Goal: Check status: Check status

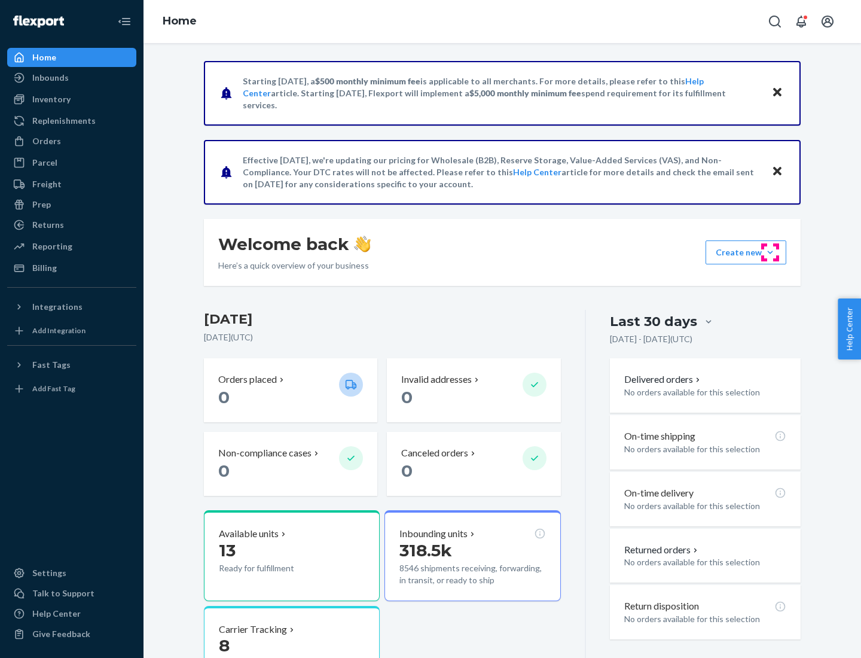
click at [770, 252] on button "Create new Create new inbound Create new order Create new product" at bounding box center [746, 252] width 81 height 24
click at [50, 78] on div "Inbounds" at bounding box center [50, 78] width 36 height 12
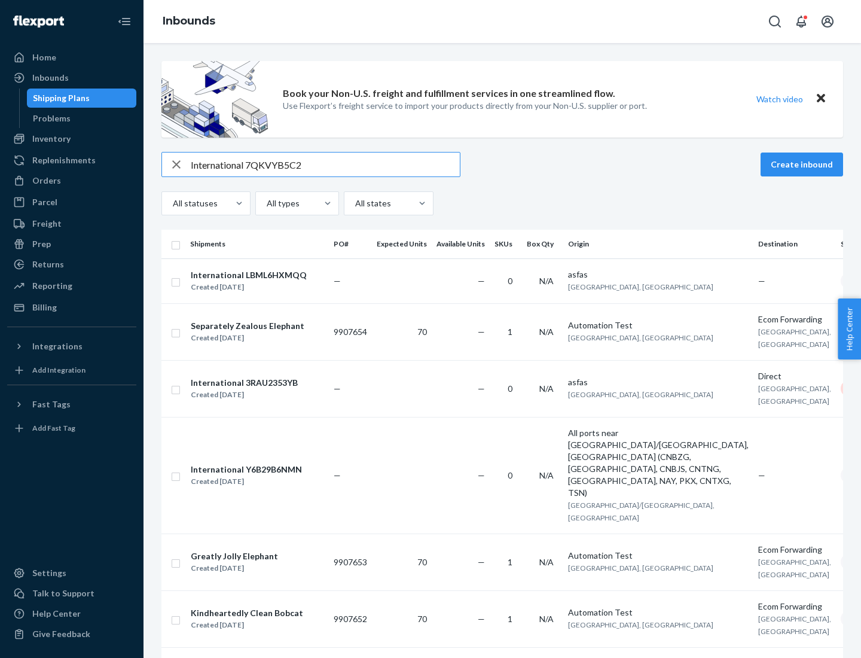
type input "International 7QKVYB5C29"
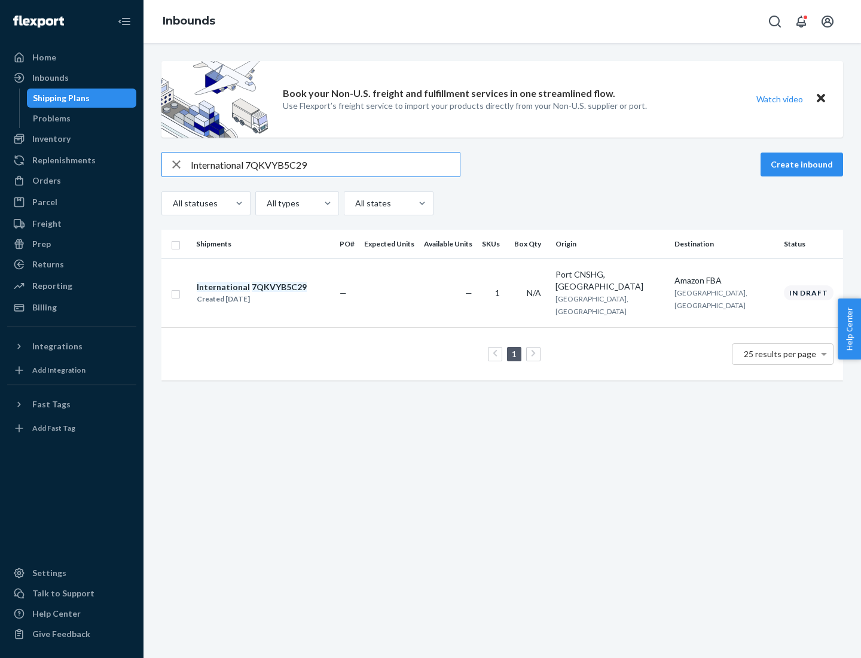
click at [272, 293] on div "Created [DATE]" at bounding box center [252, 299] width 110 height 12
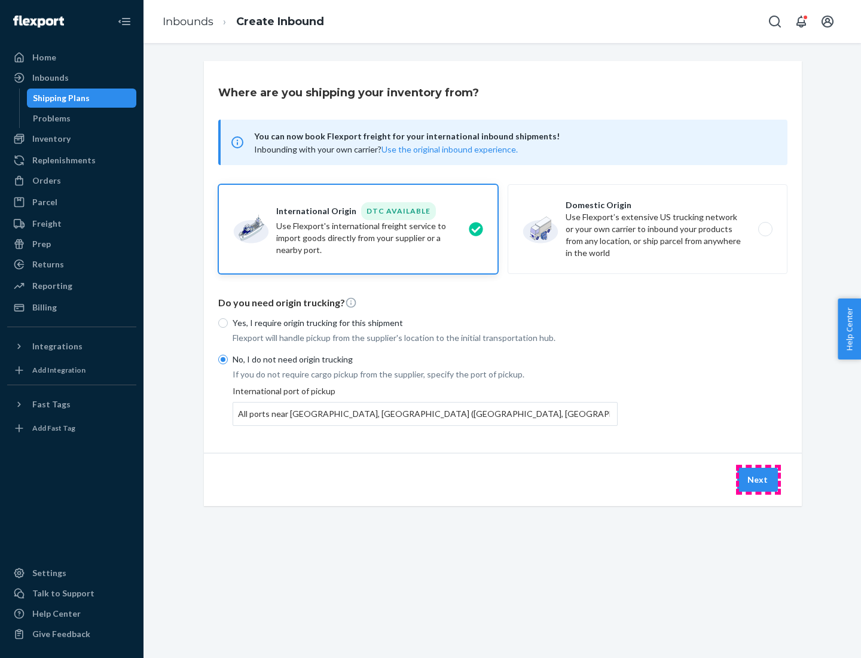
click at [758, 479] on button "Next" at bounding box center [757, 480] width 41 height 24
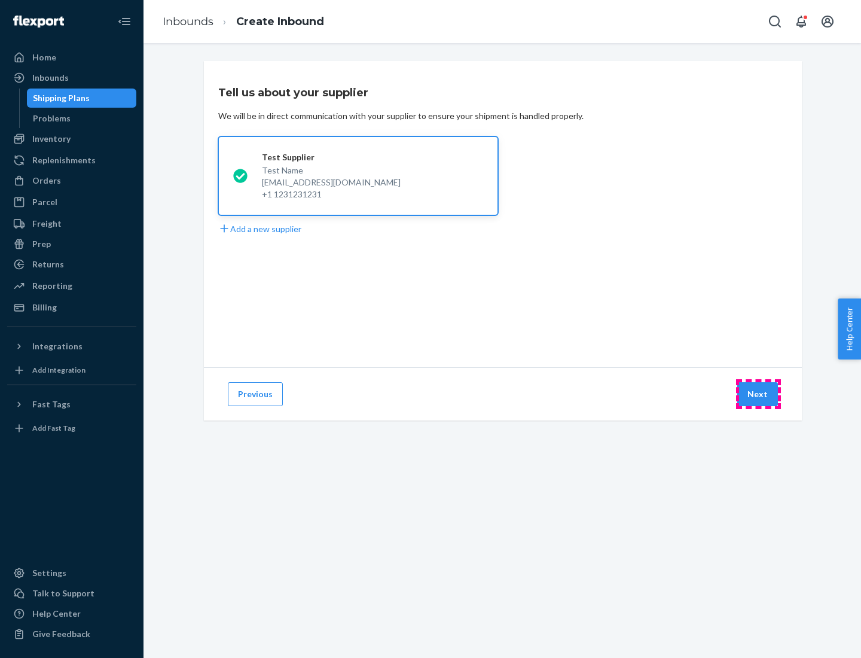
click at [758, 394] on button "Next" at bounding box center [757, 394] width 41 height 24
